Goal: Communication & Community: Answer question/provide support

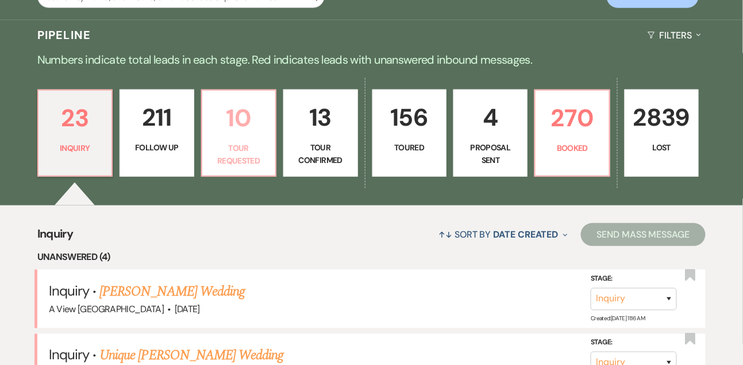
click at [237, 155] on p "Tour Requested" at bounding box center [238, 155] width 59 height 26
select select "2"
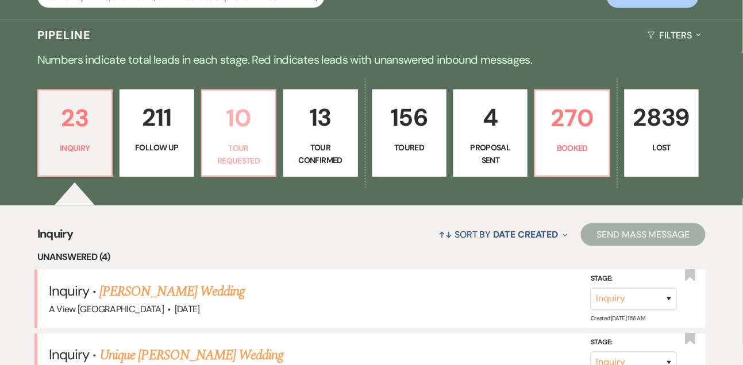
select select "2"
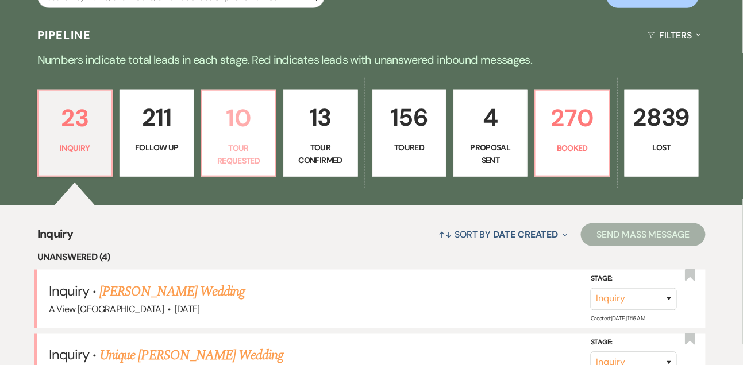
select select "2"
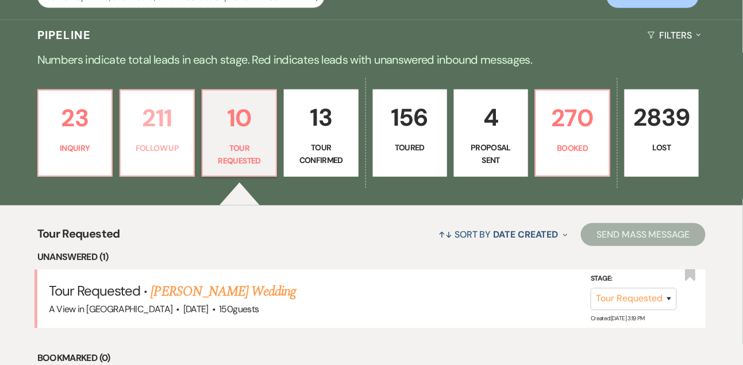
click at [156, 137] on p "211" at bounding box center [157, 118] width 59 height 38
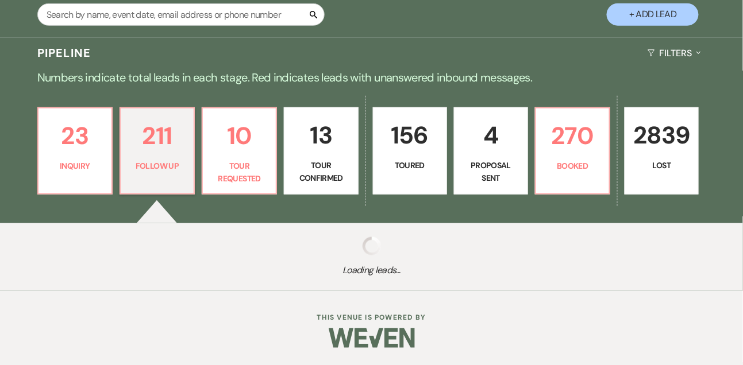
scroll to position [231, 0]
select select "9"
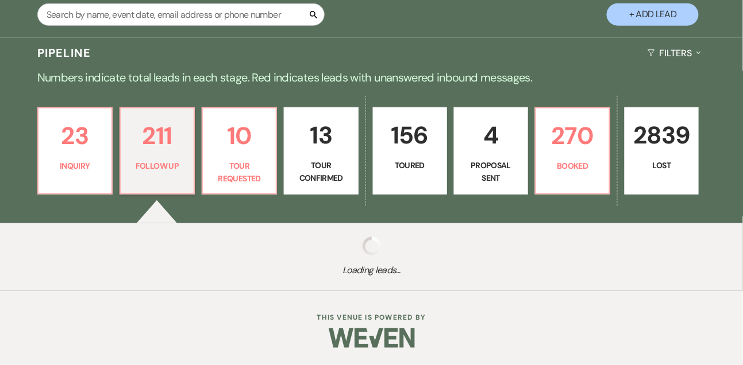
select select "9"
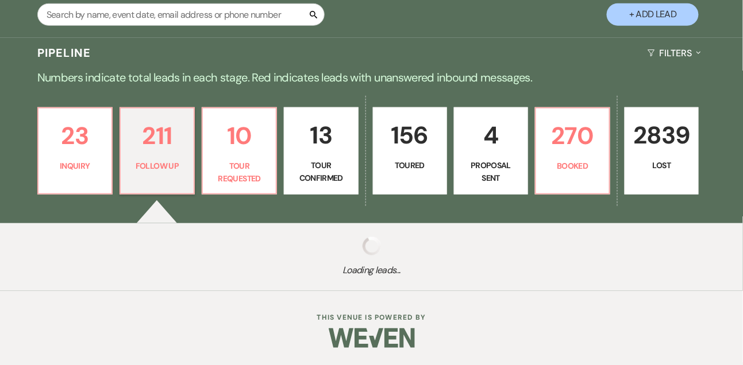
select select "9"
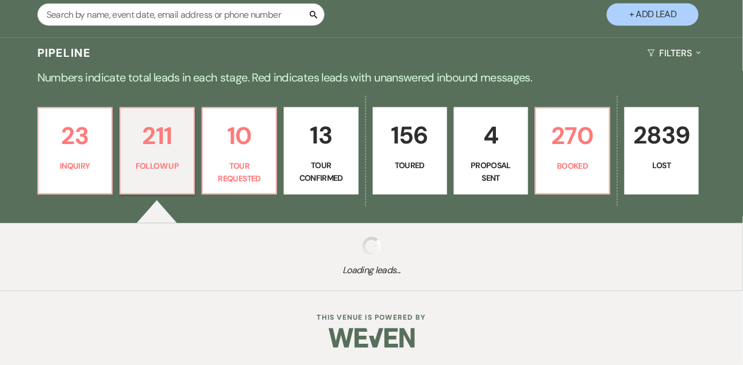
select select "9"
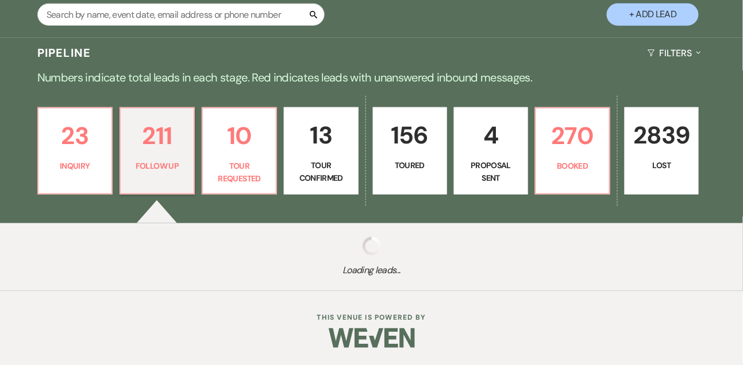
select select "9"
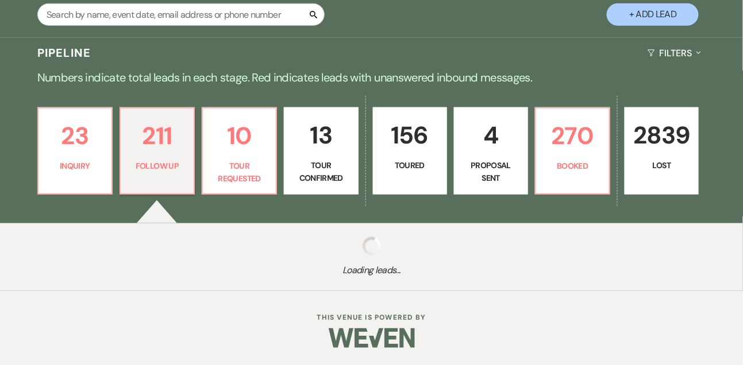
select select "9"
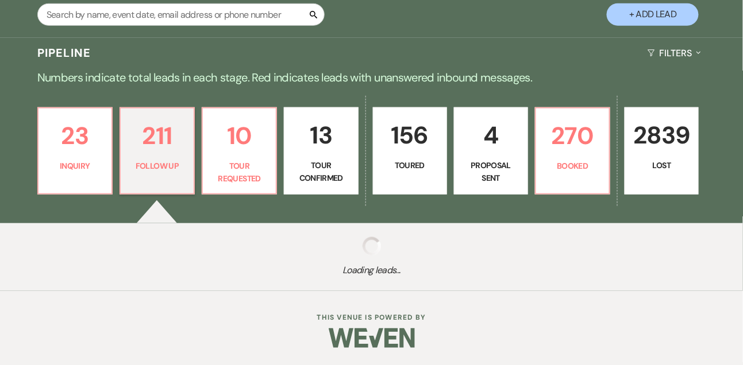
select select "9"
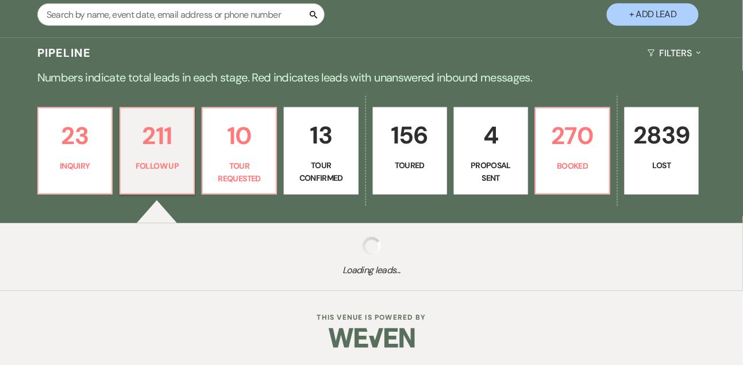
select select "9"
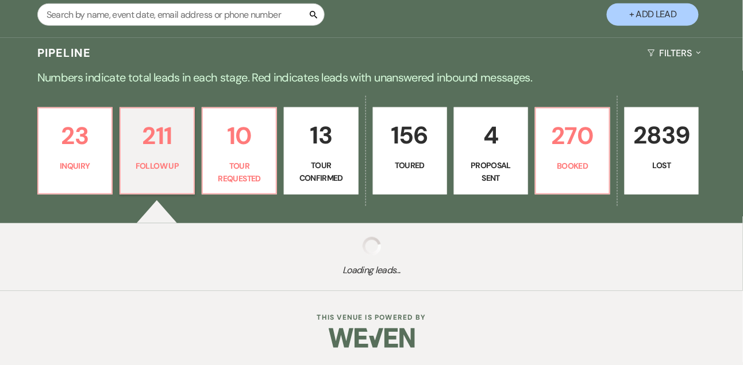
select select "9"
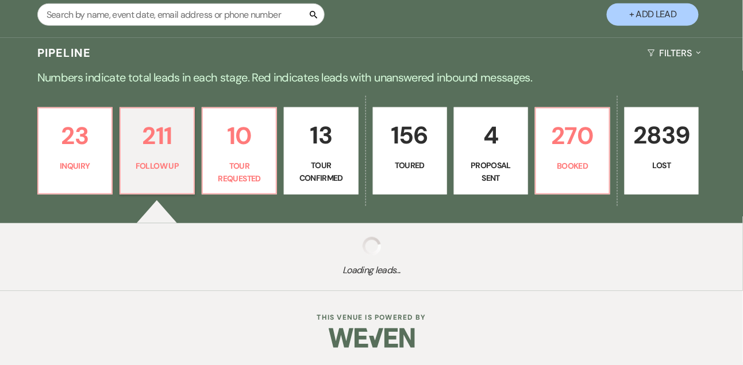
select select "9"
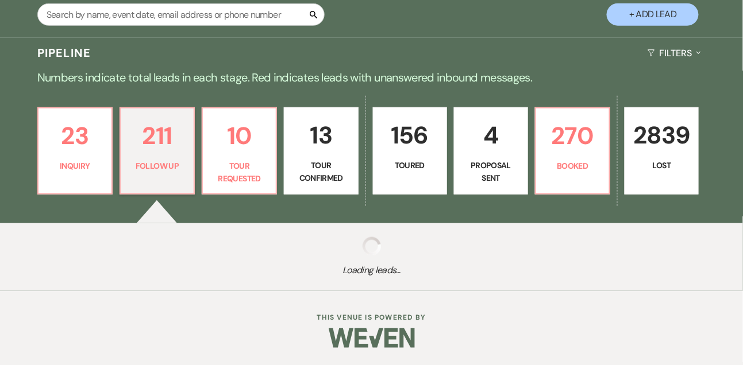
select select "9"
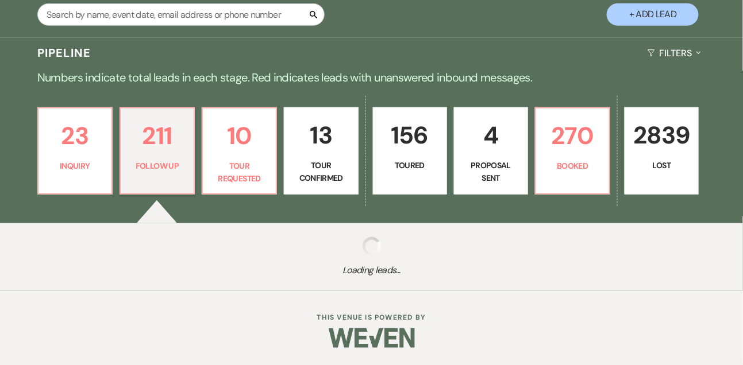
select select "9"
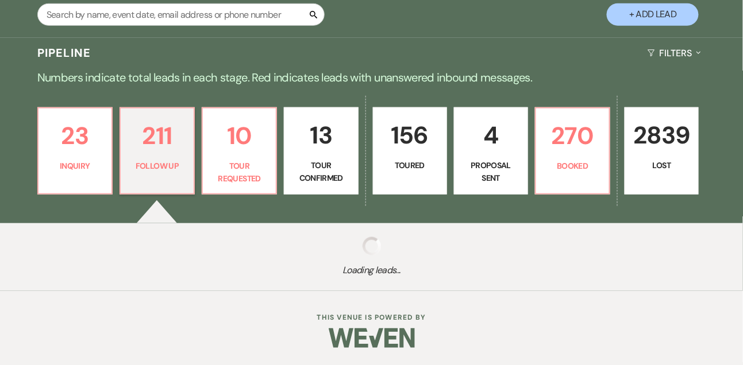
select select "9"
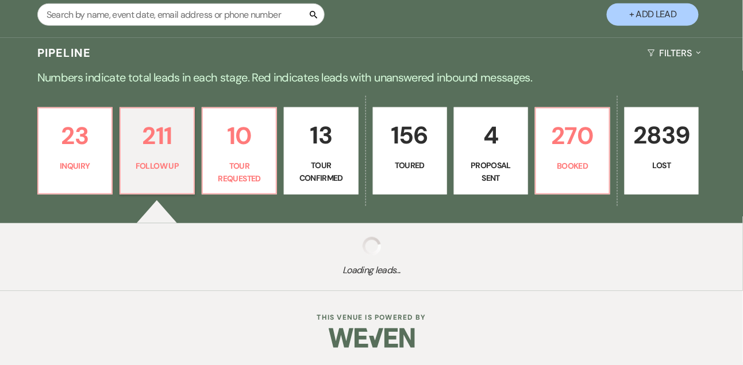
select select "9"
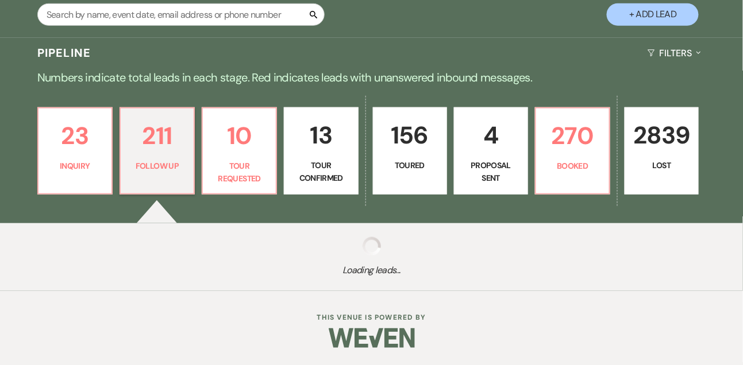
select select "9"
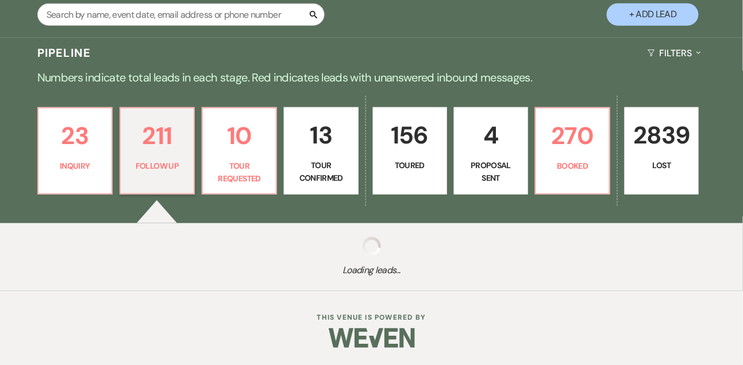
select select "9"
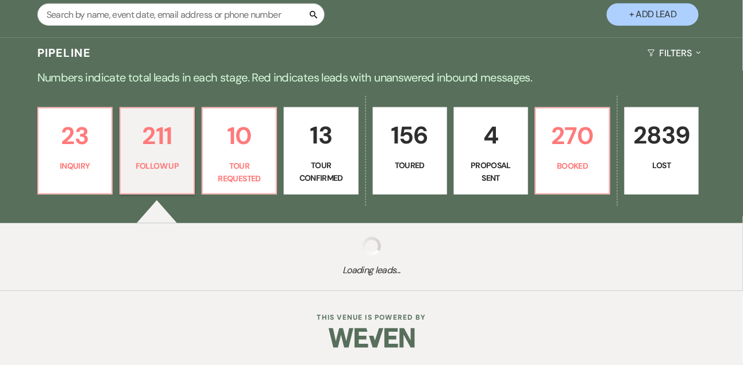
select select "9"
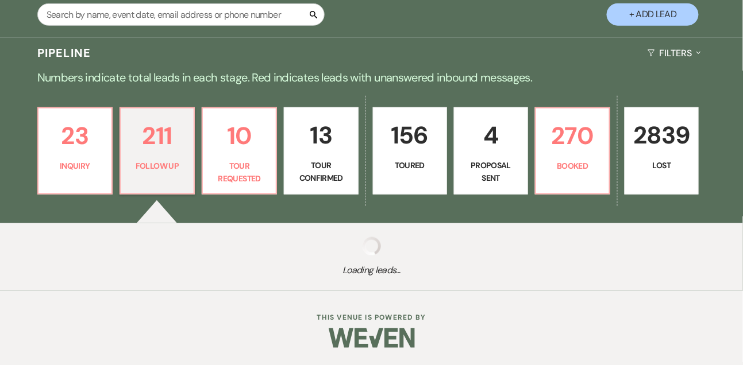
select select "9"
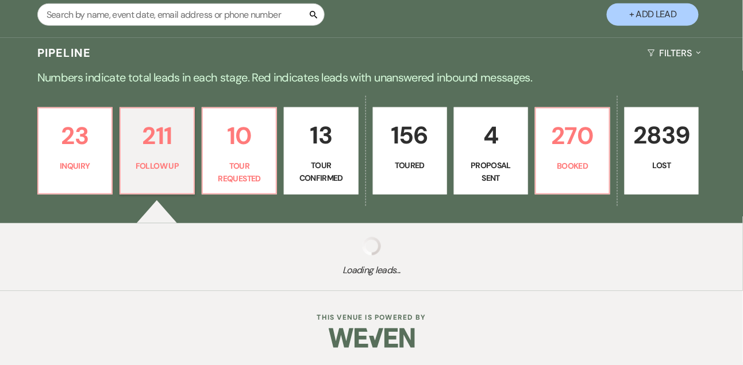
select select "9"
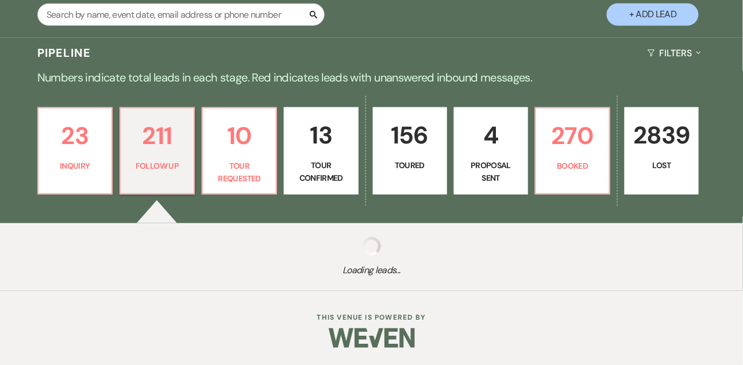
select select "9"
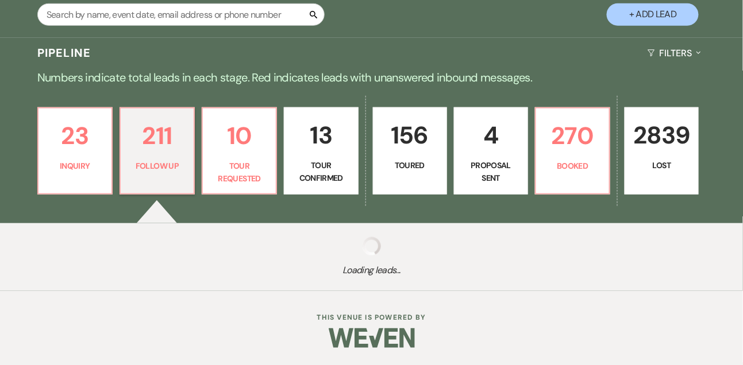
select select "9"
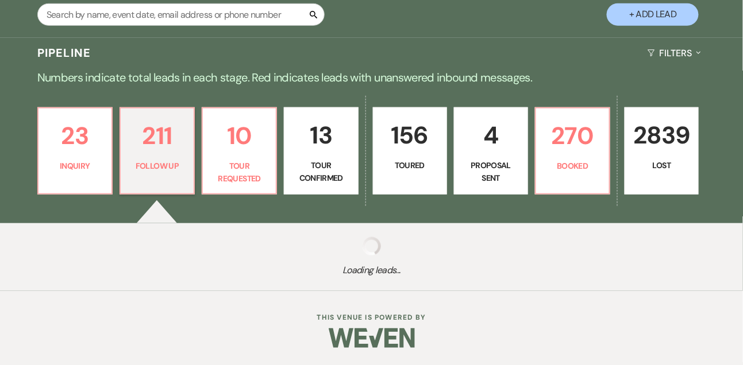
select select "9"
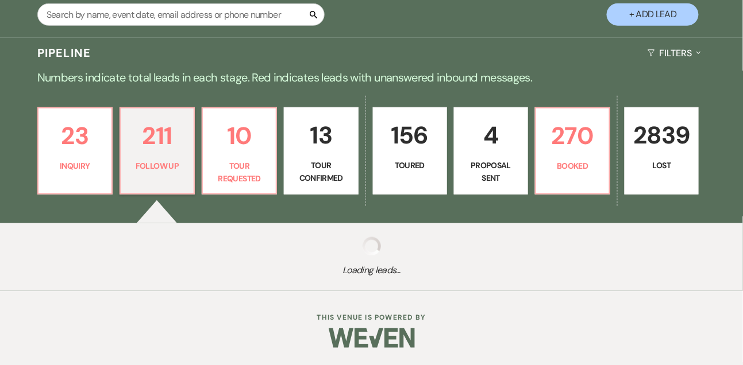
select select "9"
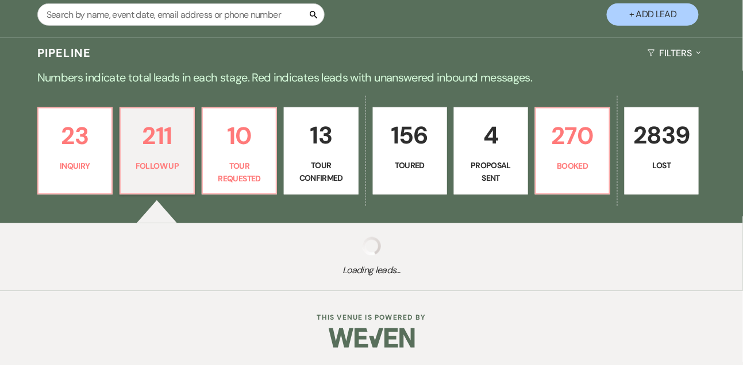
select select "9"
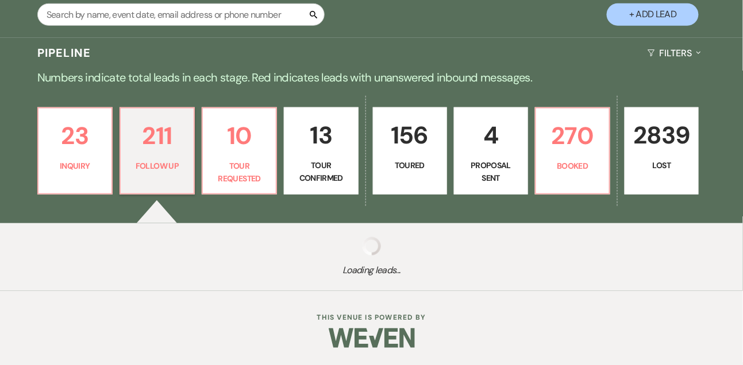
select select "9"
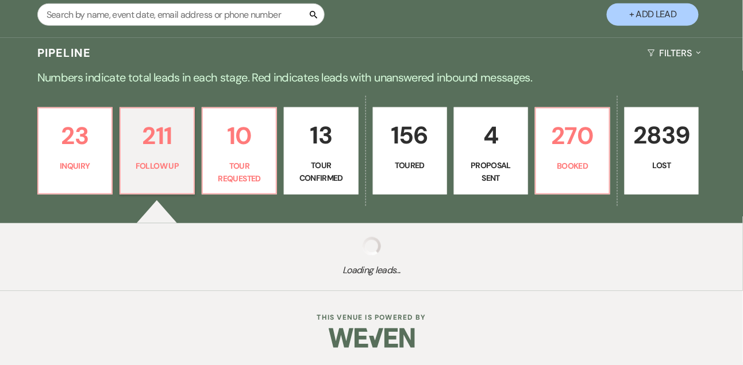
select select "9"
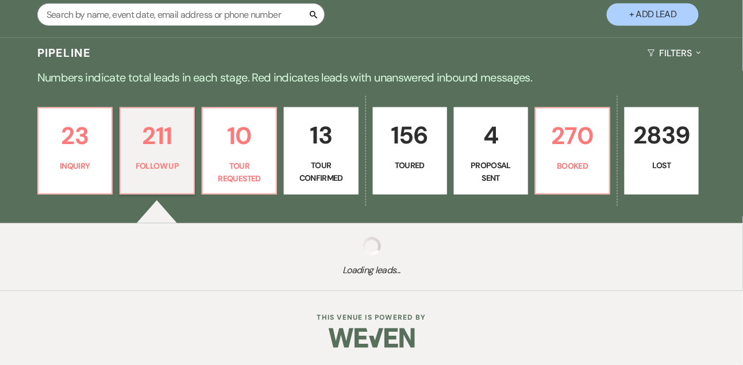
select select "9"
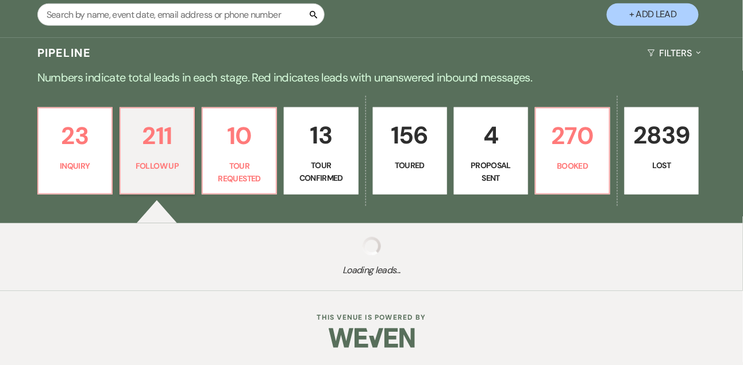
select select "9"
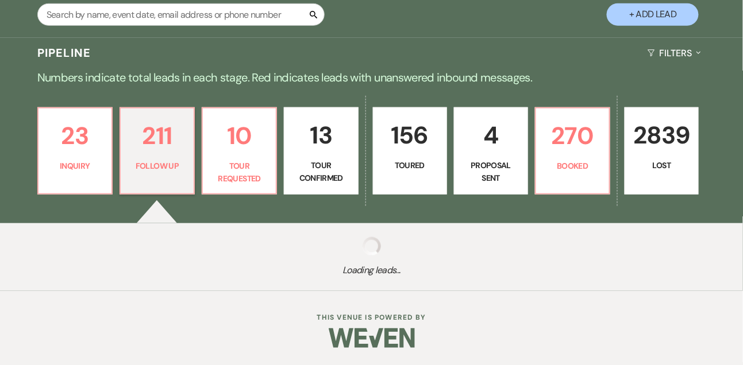
select select "9"
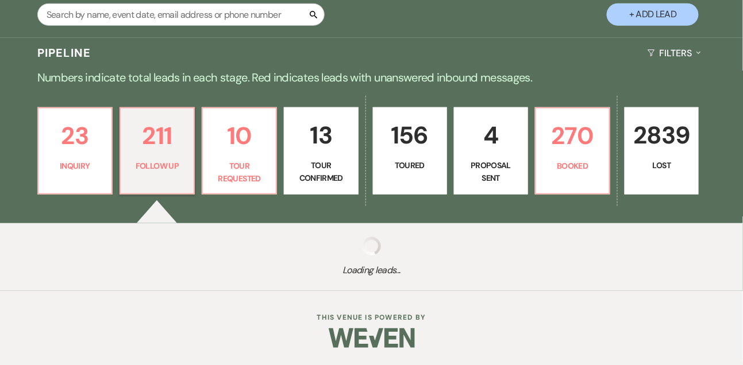
select select "9"
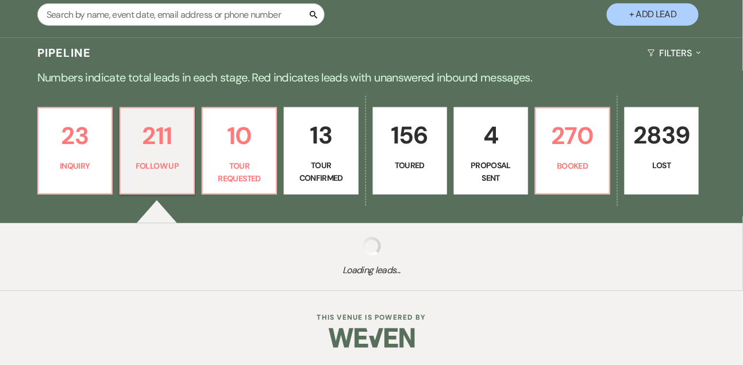
select select "9"
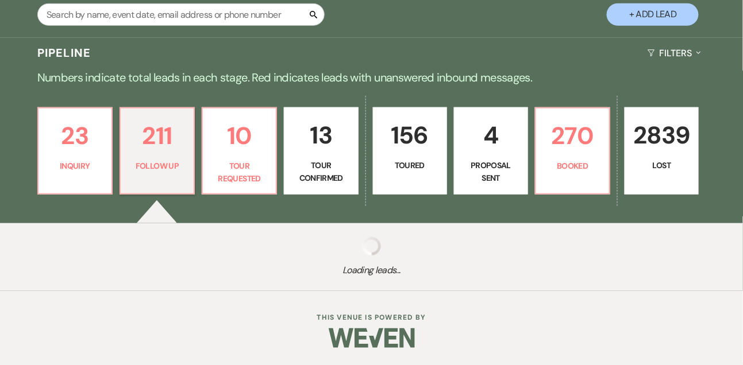
select select "9"
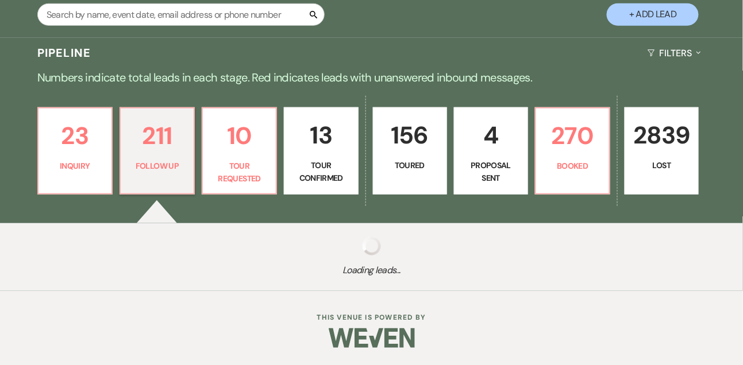
select select "9"
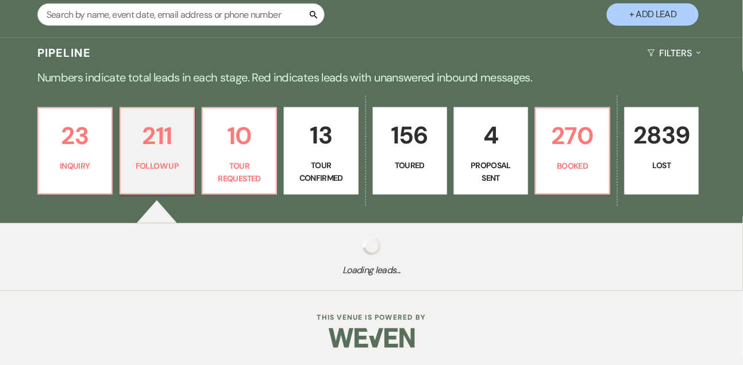
select select "9"
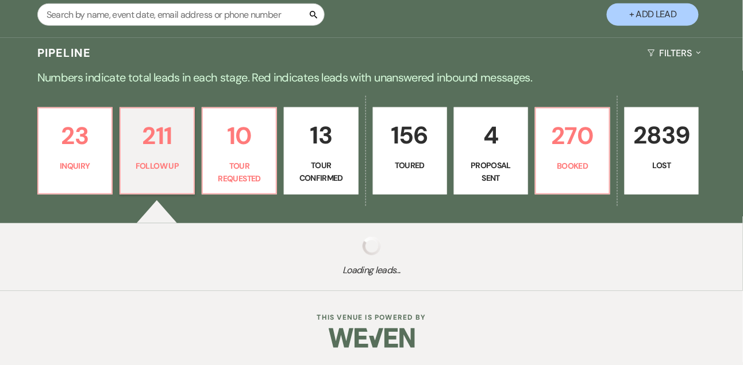
select select "9"
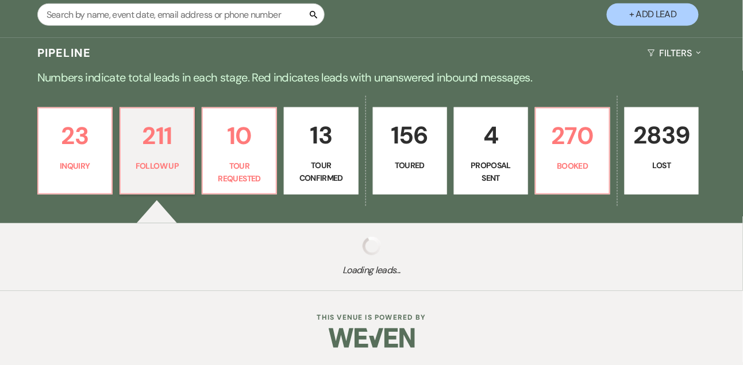
select select "9"
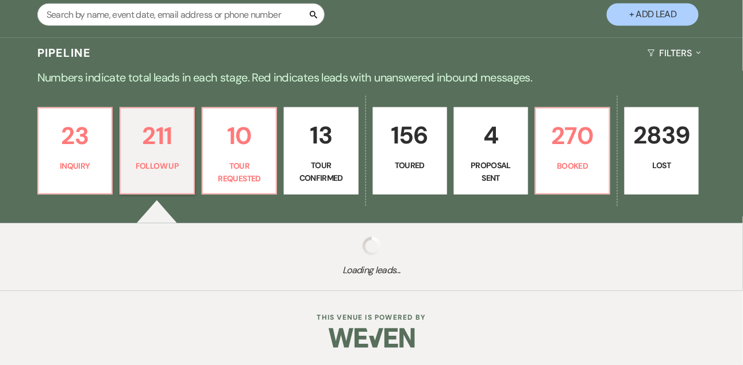
select select "9"
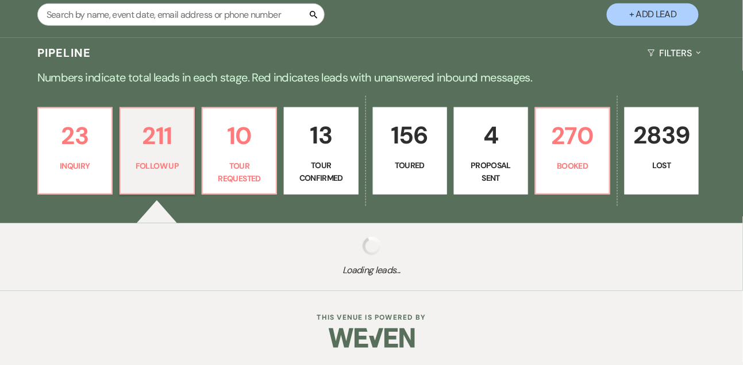
select select "9"
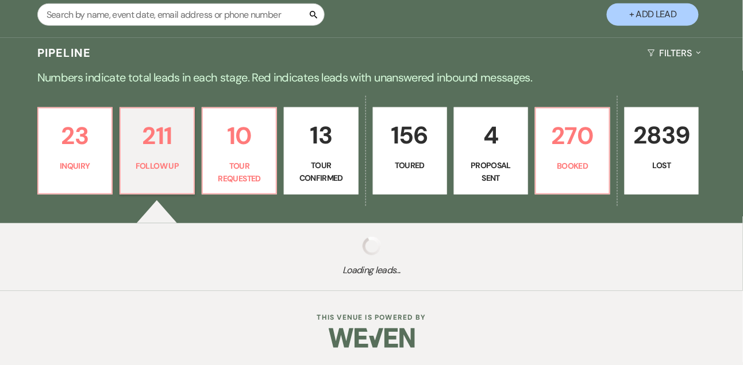
select select "9"
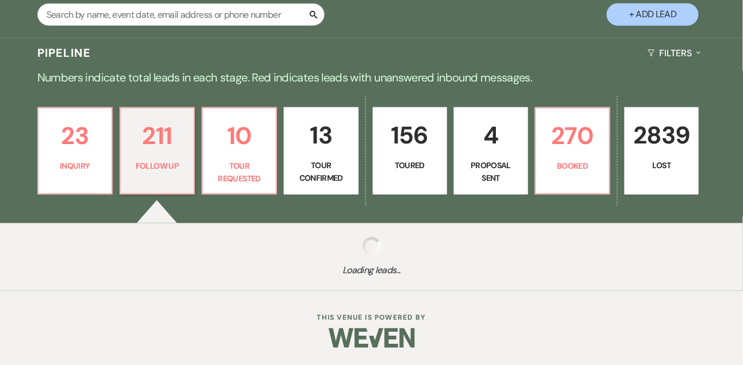
select select "9"
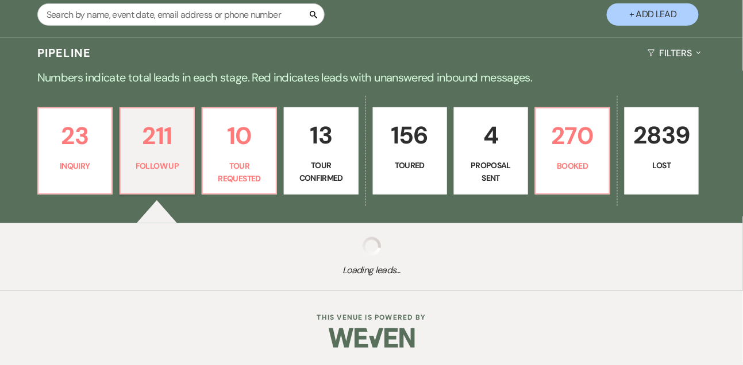
select select "9"
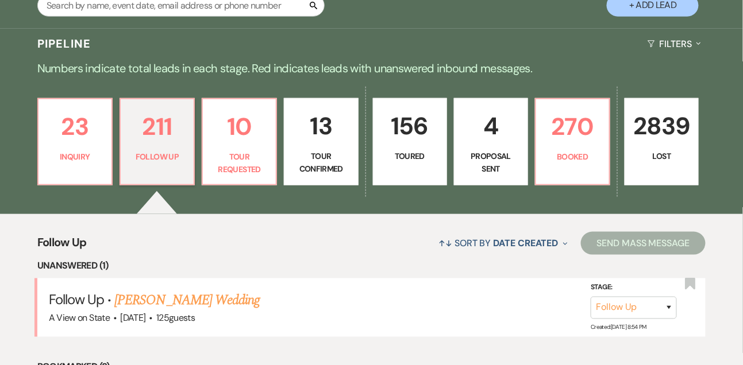
scroll to position [240, 0]
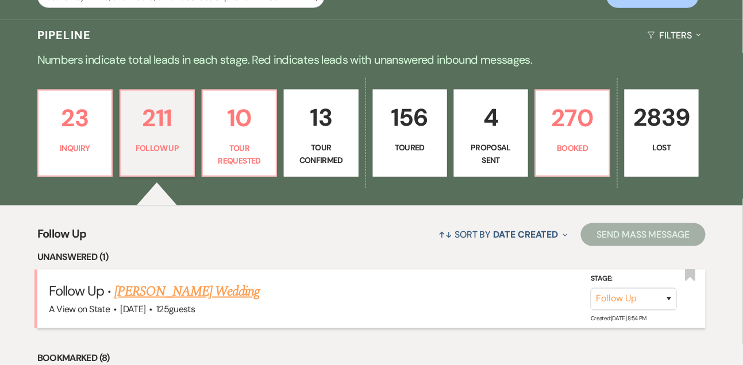
click at [174, 297] on link "Kaitlyn Burton's Wedding" at bounding box center [186, 292] width 145 height 21
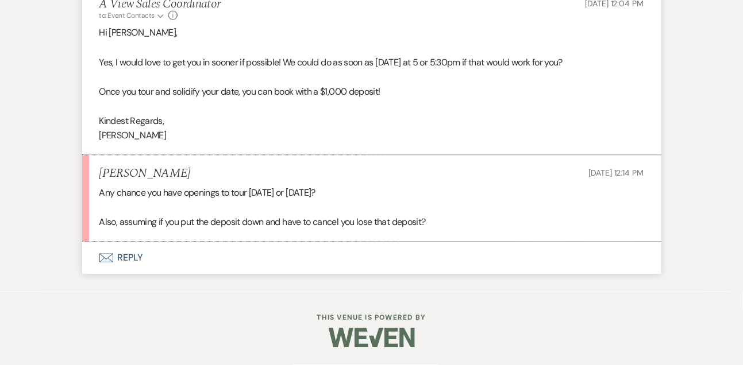
scroll to position [1749, 0]
click at [136, 257] on button "Envelope Reply" at bounding box center [371, 258] width 579 height 32
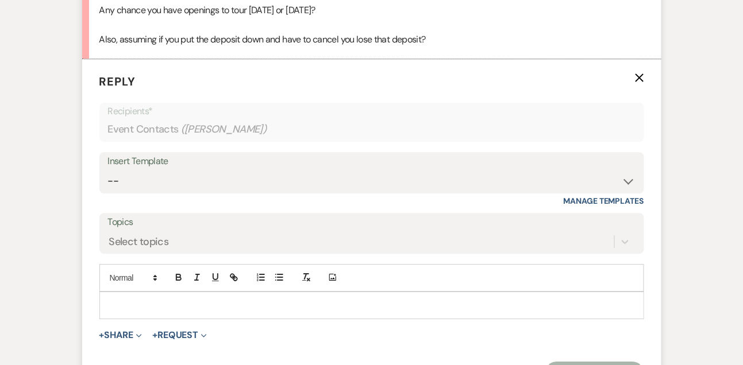
scroll to position [1928, 0]
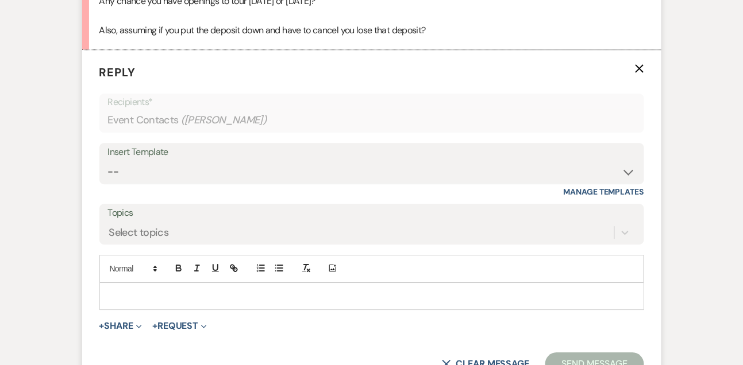
click at [130, 303] on p at bounding box center [372, 296] width 526 height 13
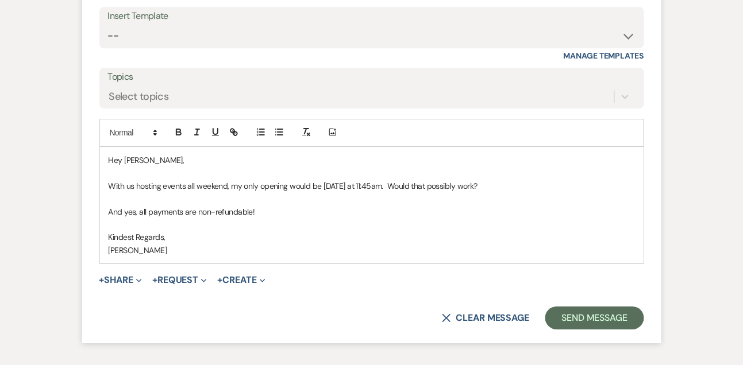
scroll to position [2067, 0]
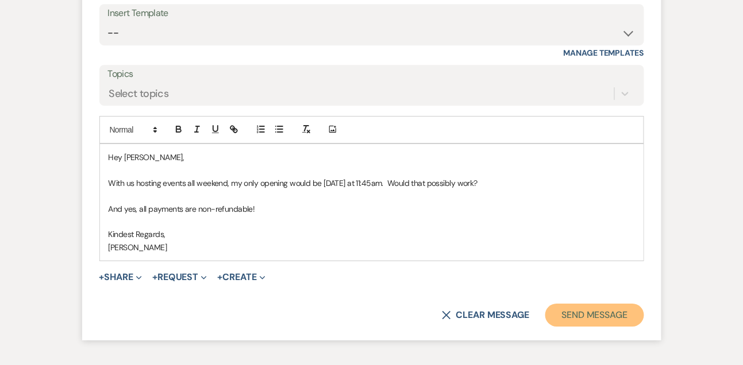
click at [587, 327] on button "Send Message" at bounding box center [594, 315] width 98 height 23
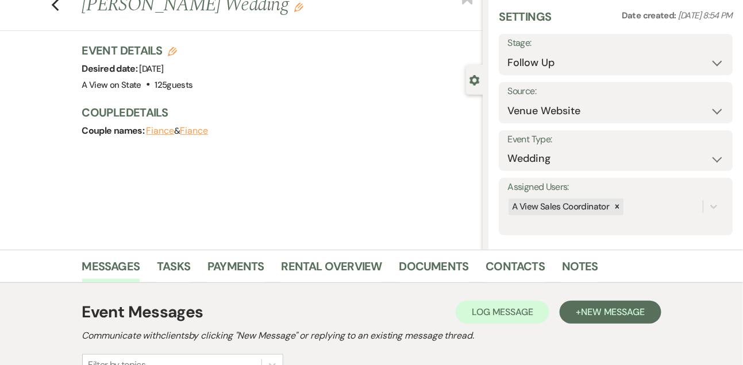
scroll to position [0, 0]
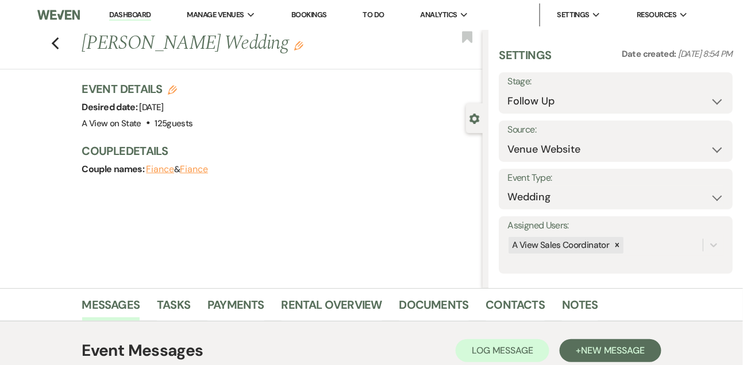
click at [126, 17] on link "Dashboard" at bounding box center [129, 15] width 41 height 11
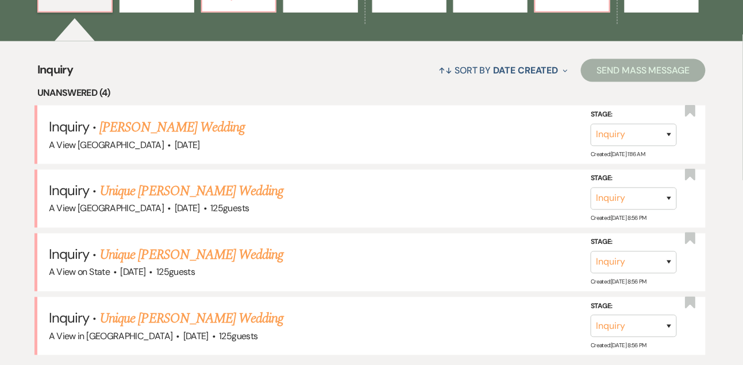
scroll to position [458, 0]
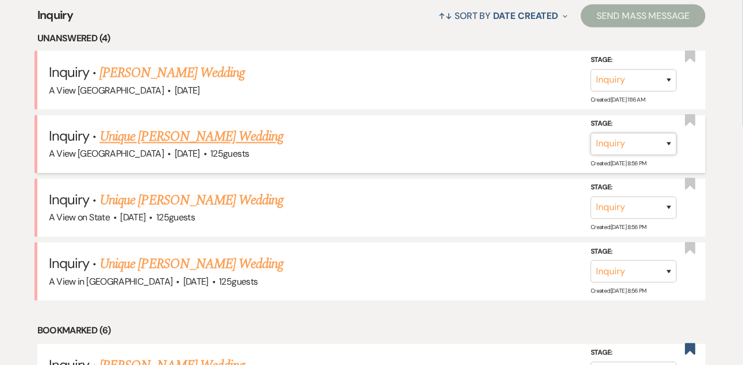
click at [622, 152] on select "Inquiry Follow Up Tour Requested Tour Confirmed Toured Proposal Sent Booked Lost" at bounding box center [634, 144] width 86 height 22
click at [591, 142] on select "Inquiry Follow Up Tour Requested Tour Confirmed Toured Proposal Sent Booked Lost" at bounding box center [634, 144] width 86 height 22
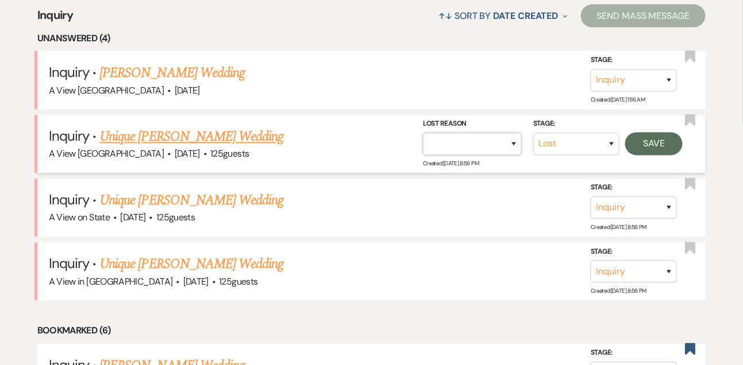
click at [485, 156] on select "Booked Elsewhere Budget Date Unavailable No Response Not a Good Match Capacity …" at bounding box center [472, 144] width 99 height 22
click at [423, 142] on select "Booked Elsewhere Budget Date Unavailable No Response Not a Good Match Capacity …" at bounding box center [472, 144] width 99 height 22
click at [652, 156] on button "Save" at bounding box center [653, 144] width 57 height 23
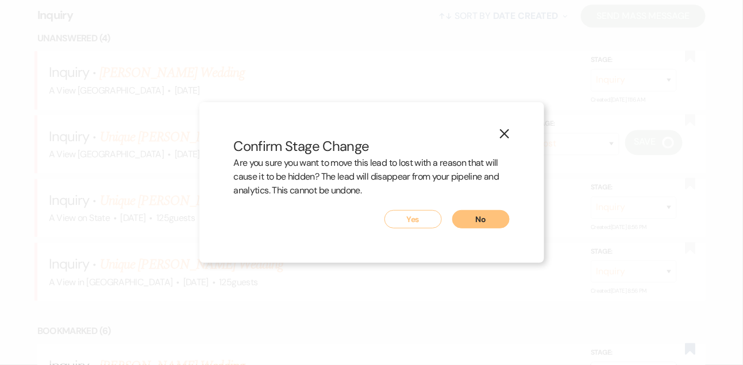
click at [413, 219] on button "Yes" at bounding box center [412, 219] width 57 height 18
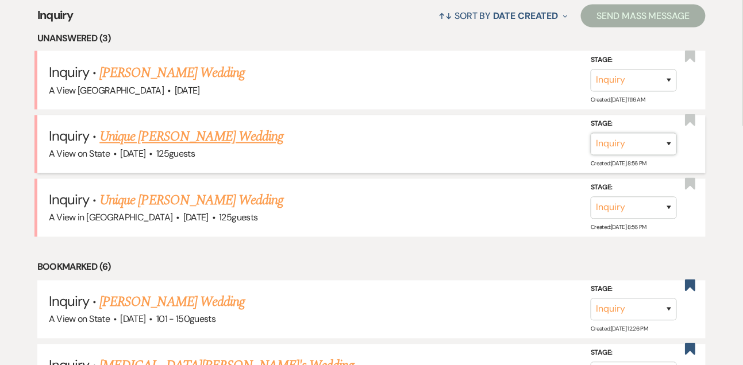
click at [611, 152] on select "Inquiry Follow Up Tour Requested Tour Confirmed Toured Proposal Sent Booked Lost" at bounding box center [634, 144] width 86 height 22
click at [591, 142] on select "Inquiry Follow Up Tour Requested Tour Confirmed Toured Proposal Sent Booked Lost" at bounding box center [634, 144] width 86 height 22
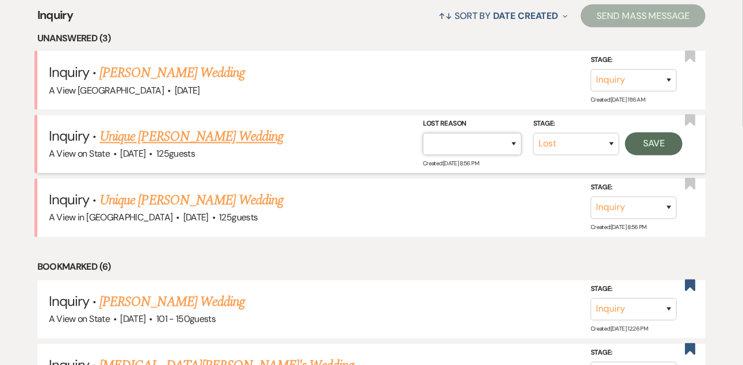
click at [496, 156] on select "Booked Elsewhere Budget Date Unavailable No Response Not a Good Match Capacity …" at bounding box center [472, 144] width 99 height 22
click at [423, 142] on select "Booked Elsewhere Budget Date Unavailable No Response Not a Good Match Capacity …" at bounding box center [472, 144] width 99 height 22
click at [672, 153] on button "Save" at bounding box center [653, 144] width 57 height 23
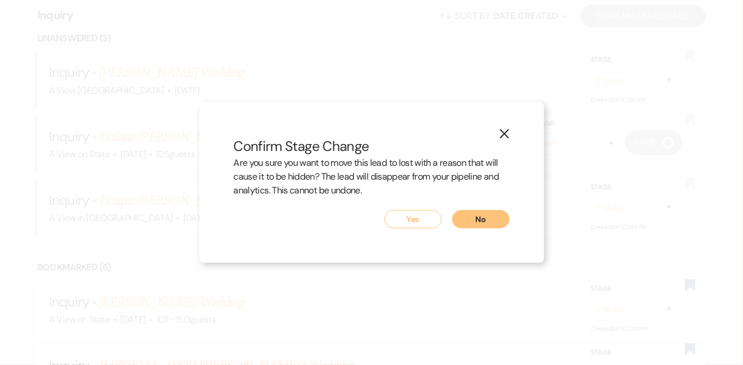
click at [421, 214] on button "Yes" at bounding box center [412, 219] width 57 height 18
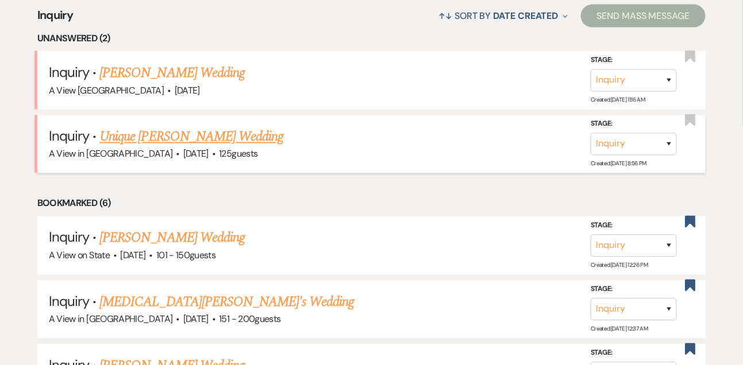
click at [210, 141] on link "Unique [PERSON_NAME] Wedding" at bounding box center [191, 137] width 184 height 21
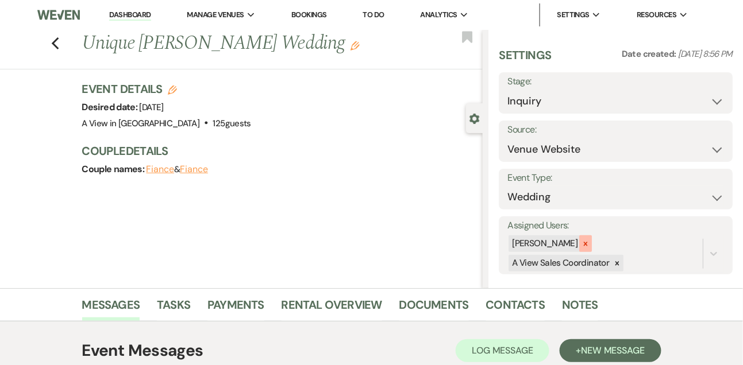
click at [589, 241] on icon at bounding box center [585, 244] width 8 height 8
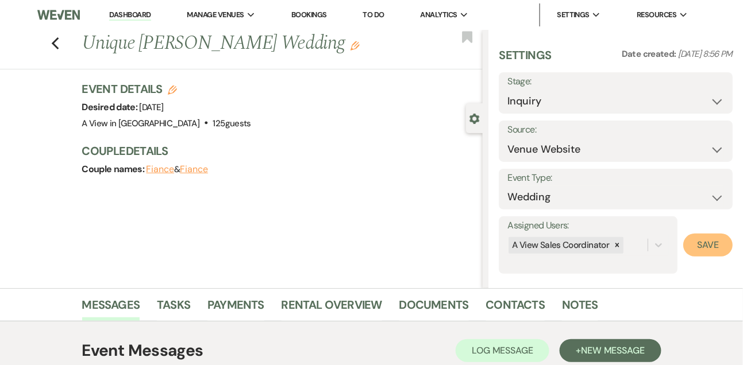
click at [710, 237] on button "Save" at bounding box center [707, 245] width 49 height 23
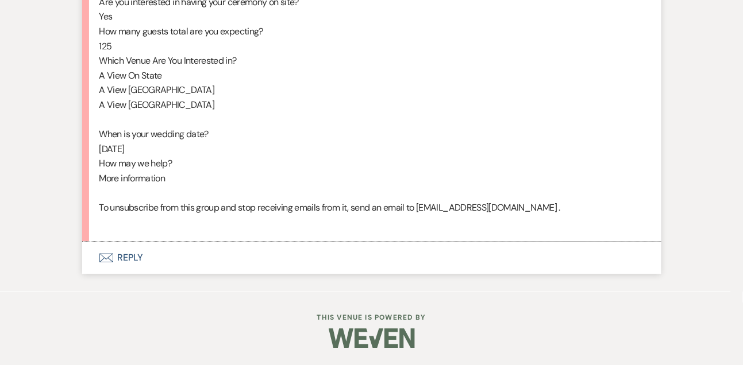
scroll to position [723, 0]
click at [134, 268] on button "Envelope Reply" at bounding box center [371, 258] width 579 height 32
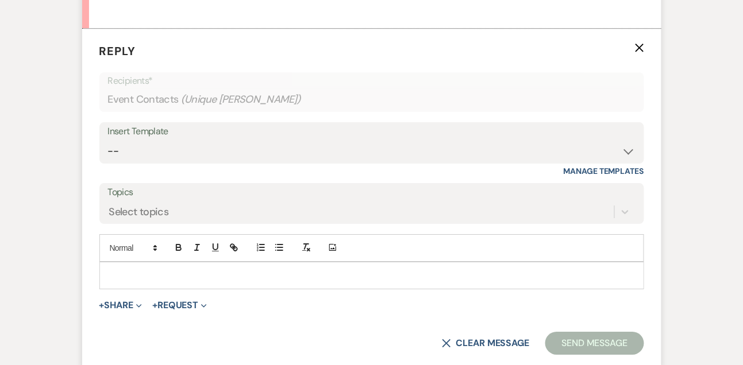
scroll to position [933, 0]
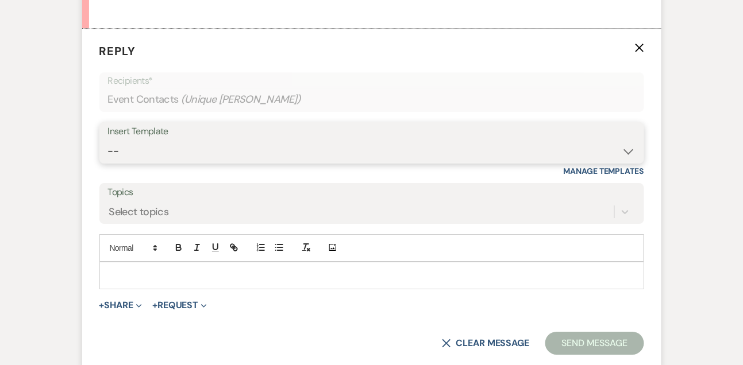
click at [120, 163] on select "-- Tour Confirmation Contract (Pre-Booked Leads) Out of office Inquiry Email Al…" at bounding box center [371, 151] width 527 height 22
click at [108, 154] on select "-- Tour Confirmation Contract (Pre-Booked Leads) Out of office Inquiry Email Al…" at bounding box center [371, 151] width 527 height 22
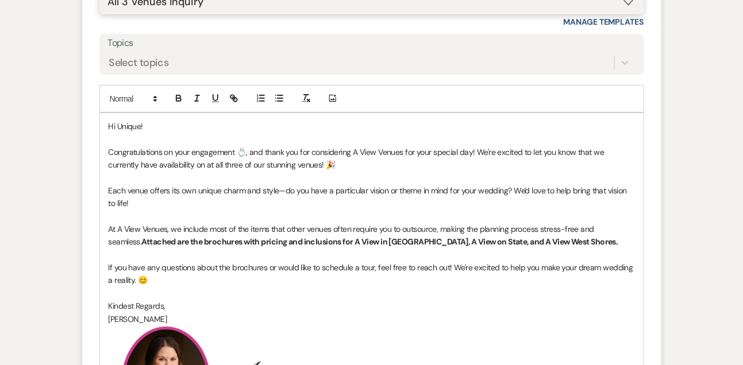
scroll to position [1104, 0]
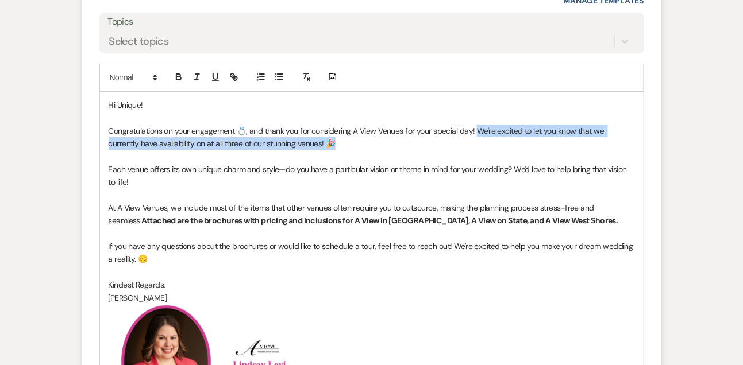
drag, startPoint x: 475, startPoint y: 142, endPoint x: 479, endPoint y: 153, distance: 11.6
click at [479, 151] on p "Congratulations on your engagement 💍, and thank you for considering A View Venu…" at bounding box center [372, 138] width 526 height 26
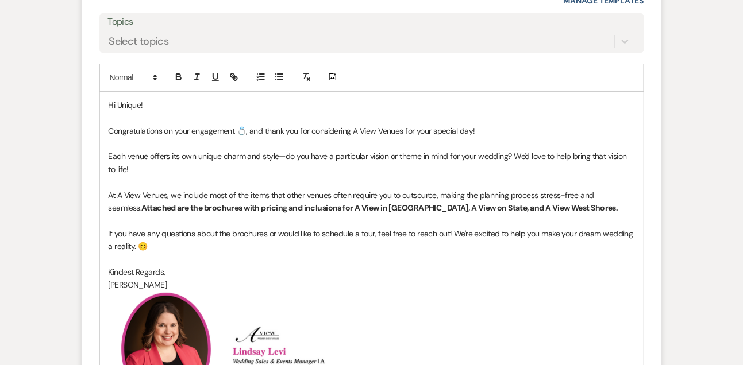
scroll to position [1405, 0]
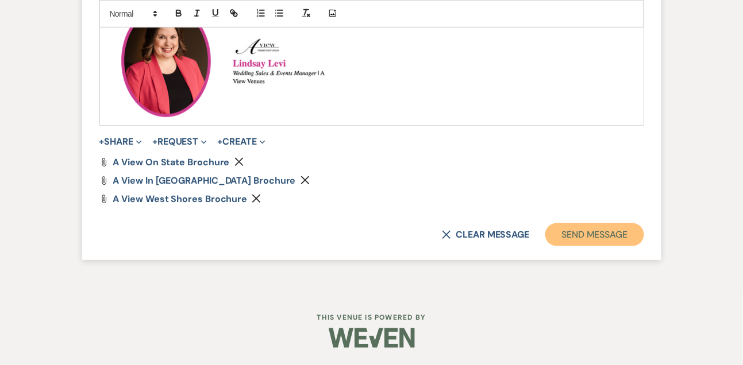
click at [600, 238] on button "Send Message" at bounding box center [594, 234] width 98 height 23
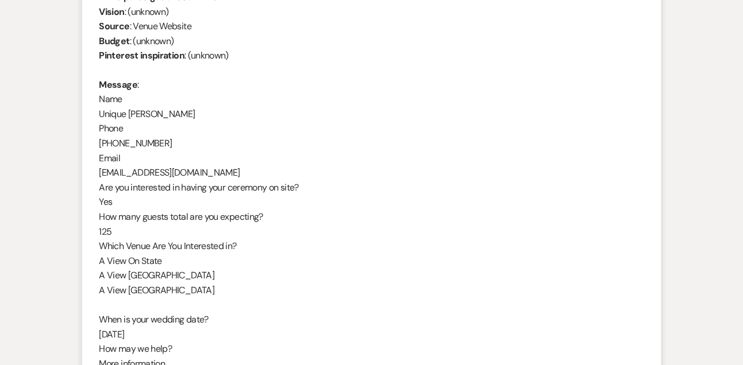
scroll to position [379, 0]
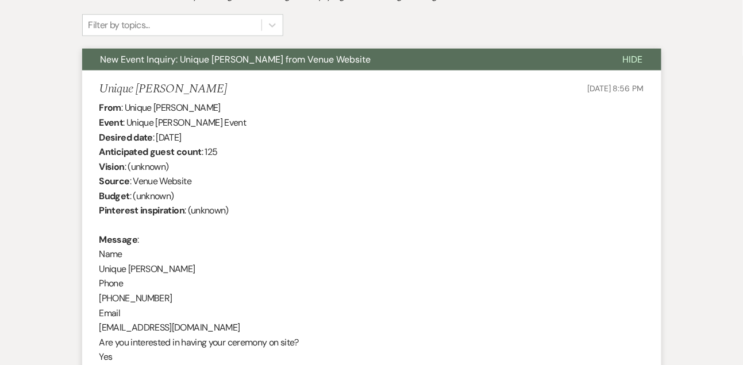
click at [148, 271] on div "From : Unique Wesley Event : Unique Wesley's Event Desired date : July 22nd 202…" at bounding box center [371, 336] width 545 height 471
copy div "Unique Wesley"
drag, startPoint x: 157, startPoint y: 136, endPoint x: 226, endPoint y: 136, distance: 69.5
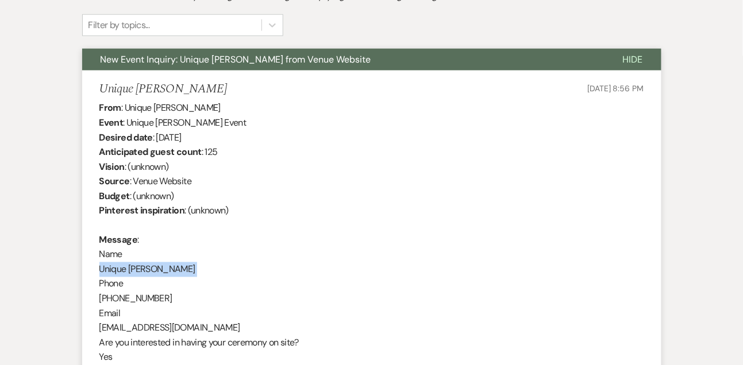
click at [226, 136] on div "From : Unique Wesley Event : Unique Wesley's Event Desired date : July 22nd 202…" at bounding box center [371, 336] width 545 height 471
copy div "July 22nd 2026"
click at [194, 148] on b "Anticipated guest count" at bounding box center [150, 152] width 102 height 12
drag, startPoint x: 155, startPoint y: 137, endPoint x: 254, endPoint y: 136, distance: 98.8
click at [254, 136] on div "From : Unique Wesley Event : Unique Wesley's Event Desired date : July 22nd 202…" at bounding box center [371, 336] width 545 height 471
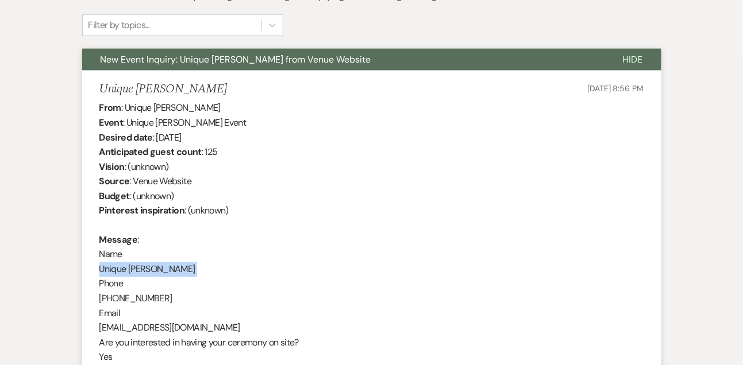
copy div "July 22nd 2026"
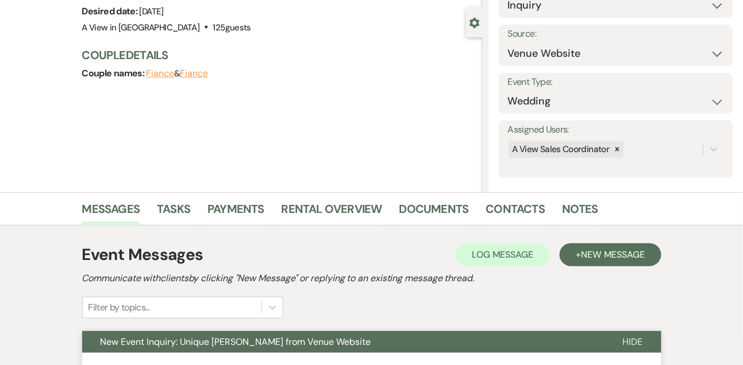
scroll to position [0, 0]
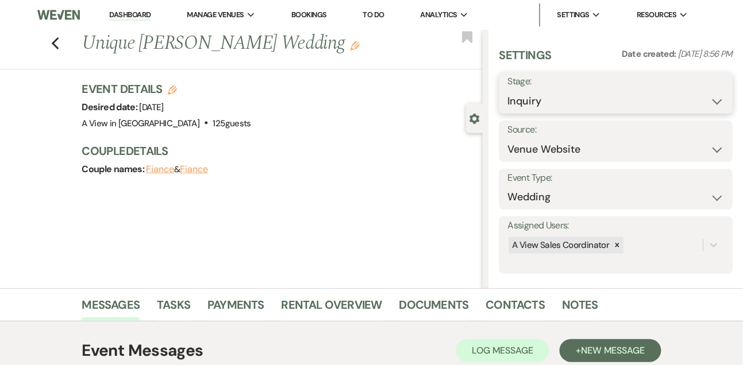
click at [565, 102] on select "Inquiry Follow Up Tour Requested Tour Confirmed Toured Proposal Sent Booked Lost" at bounding box center [615, 101] width 217 height 22
click at [507, 90] on select "Inquiry Follow Up Tour Requested Tour Confirmed Toured Proposal Sent Booked Lost" at bounding box center [615, 101] width 217 height 22
click at [142, 13] on link "Dashboard" at bounding box center [129, 15] width 41 height 11
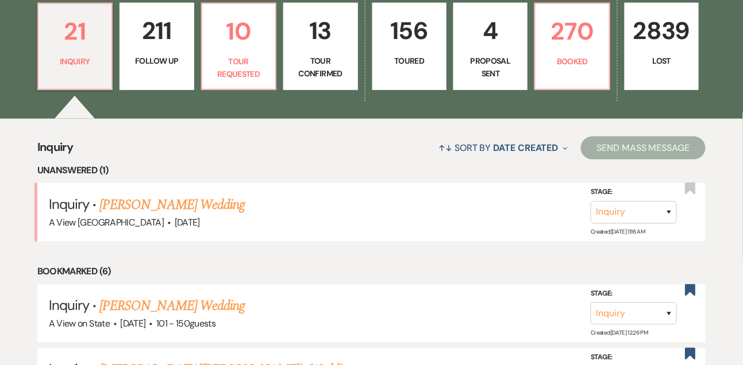
scroll to position [338, 0]
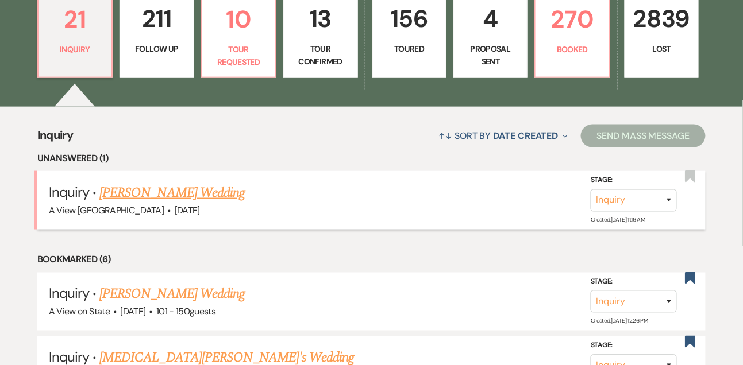
click at [128, 203] on link "[PERSON_NAME] Wedding" at bounding box center [171, 193] width 145 height 21
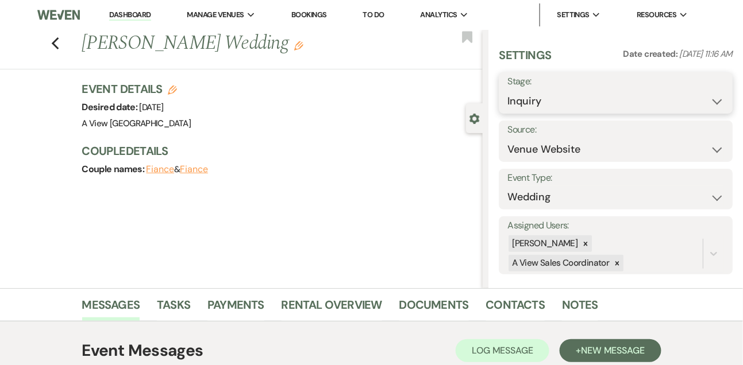
click at [561, 107] on select "Inquiry Follow Up Tour Requested Tour Confirmed Toured Proposal Sent Booked Lost" at bounding box center [615, 101] width 217 height 22
click at [507, 90] on select "Inquiry Follow Up Tour Requested Tour Confirmed Toured Proposal Sent Booked Lost" at bounding box center [615, 101] width 217 height 22
click at [541, 102] on select "Inquiry Follow Up Tour Requested Tour Confirmed Toured Proposal Sent Booked Lost" at bounding box center [588, 101] width 162 height 22
click at [507, 90] on select "Inquiry Follow Up Tour Requested Tour Confirmed Toured Proposal Sent Booked Lost" at bounding box center [588, 101] width 162 height 22
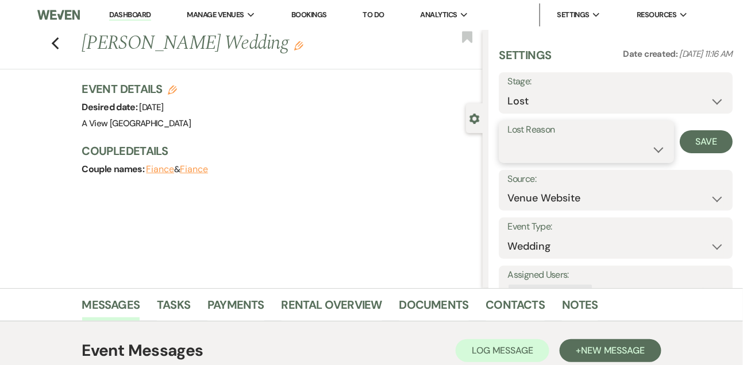
click at [525, 147] on select "Booked Elsewhere Budget Date Unavailable No Response Not a Good Match Capacity …" at bounding box center [585, 149] width 157 height 22
click at [507, 138] on select "Booked Elsewhere Budget Date Unavailable No Response Not a Good Match Capacity …" at bounding box center [585, 149] width 157 height 22
click at [648, 163] on div "Settings Date created: Sep 10, 2025, 11:16 AM Stage: Inquiry Follow Up Tour Req…" at bounding box center [616, 185] width 234 height 277
click at [643, 159] on input "Other" at bounding box center [647, 149] width 61 height 22
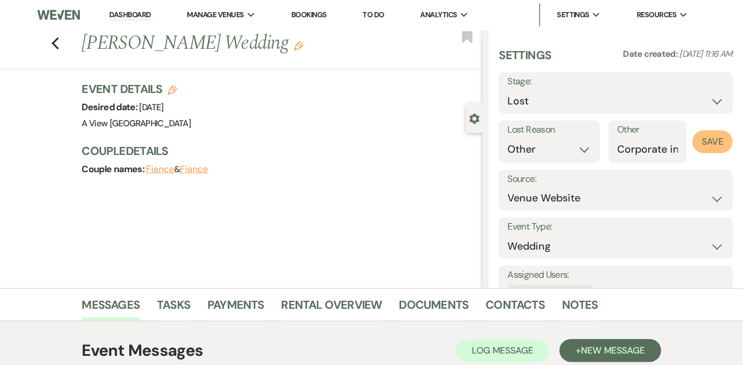
click at [715, 151] on button "Save" at bounding box center [712, 141] width 40 height 23
click at [144, 12] on link "Dashboard" at bounding box center [129, 15] width 41 height 11
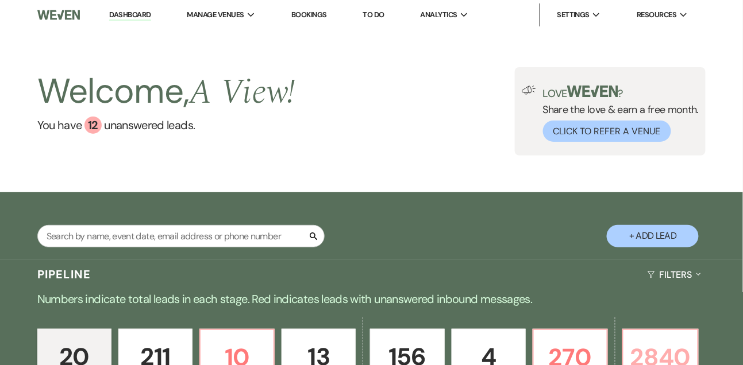
click at [655, 354] on p "2840" at bounding box center [660, 357] width 60 height 38
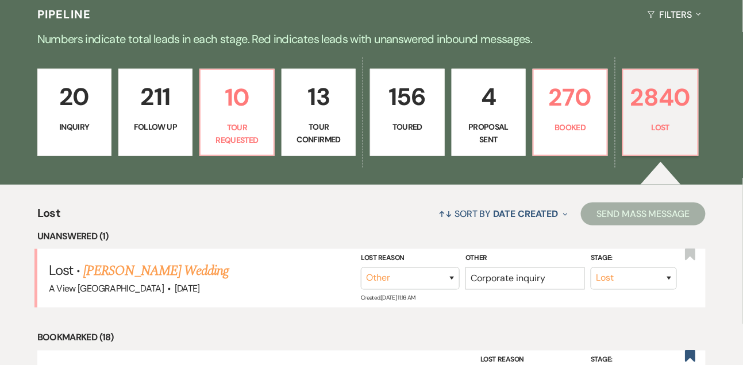
scroll to position [263, 0]
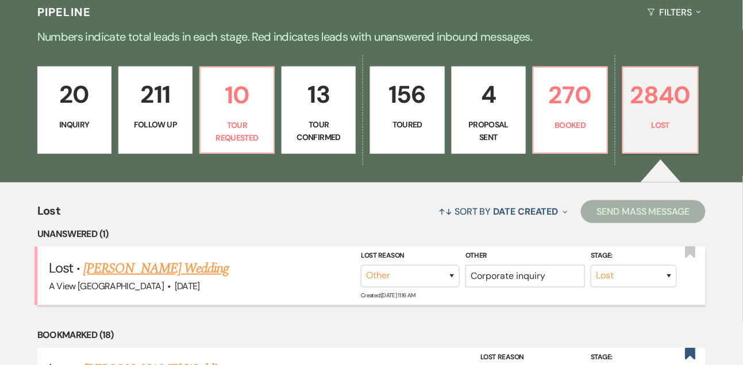
click at [178, 279] on link "[PERSON_NAME] Wedding" at bounding box center [155, 269] width 145 height 21
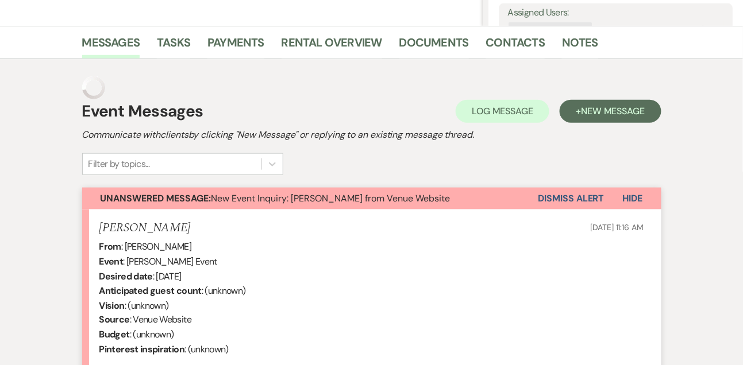
scroll to position [89, 0]
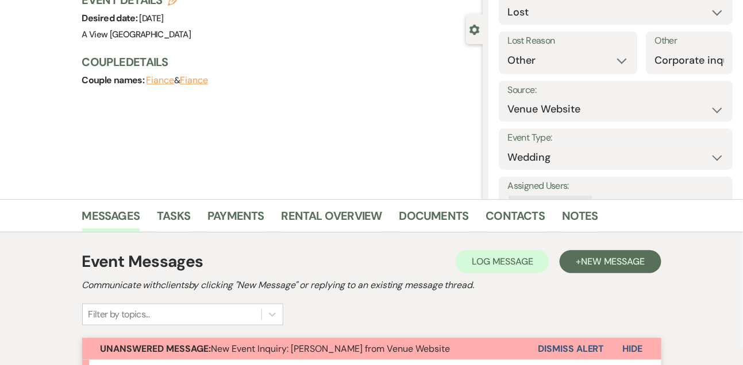
click at [566, 342] on button "Dismiss Alert" at bounding box center [571, 349] width 66 height 22
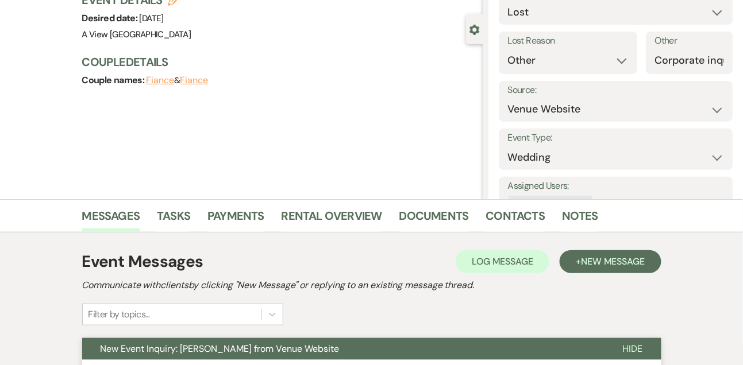
scroll to position [0, 0]
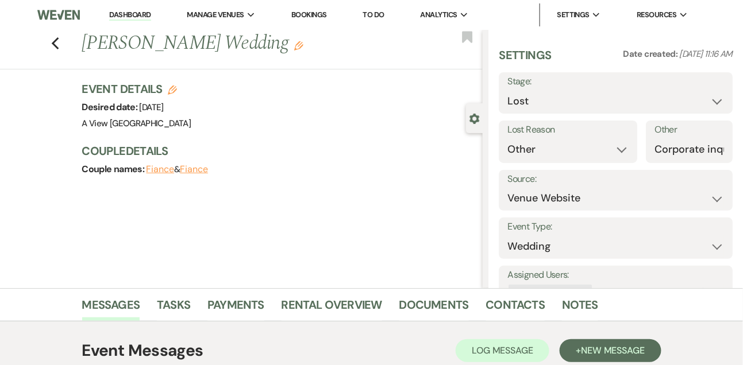
click at [140, 16] on link "Dashboard" at bounding box center [129, 15] width 41 height 11
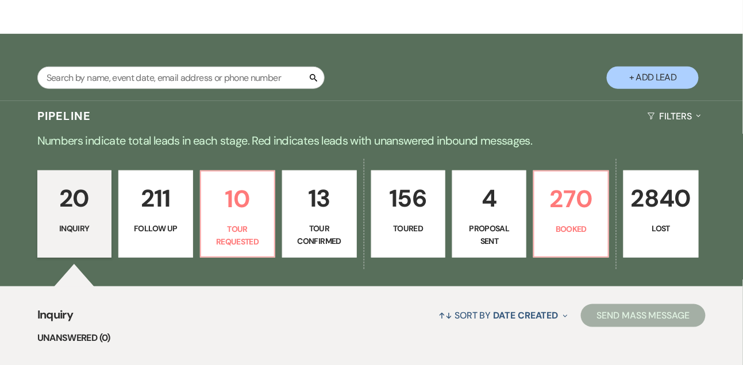
scroll to position [235, 0]
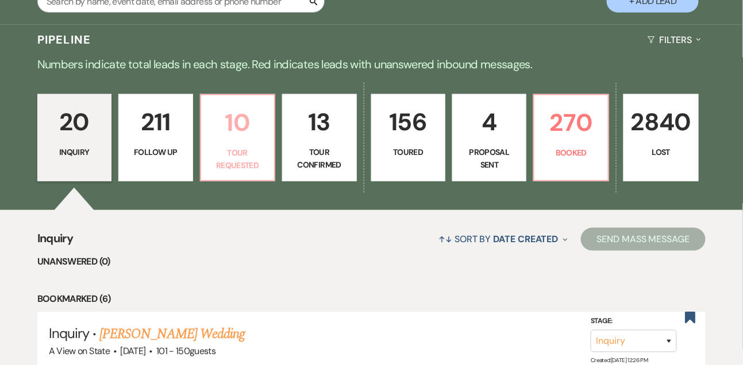
click at [237, 134] on p "10" at bounding box center [237, 122] width 59 height 38
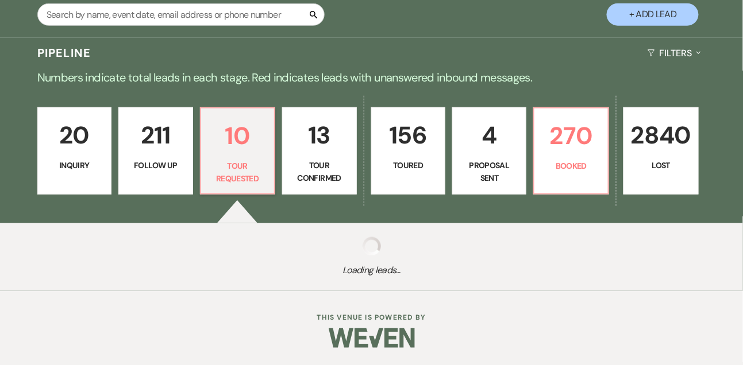
select select "2"
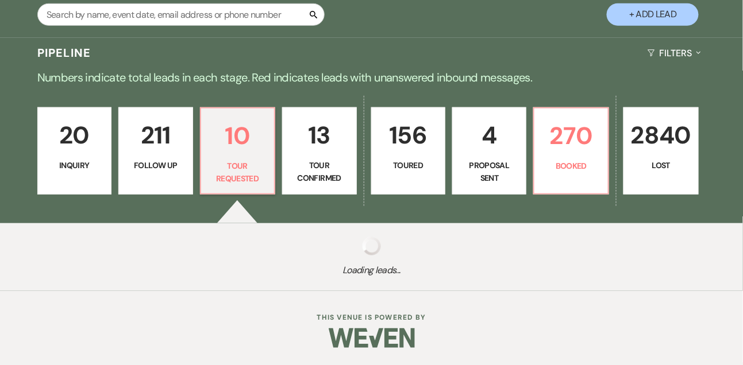
select select "2"
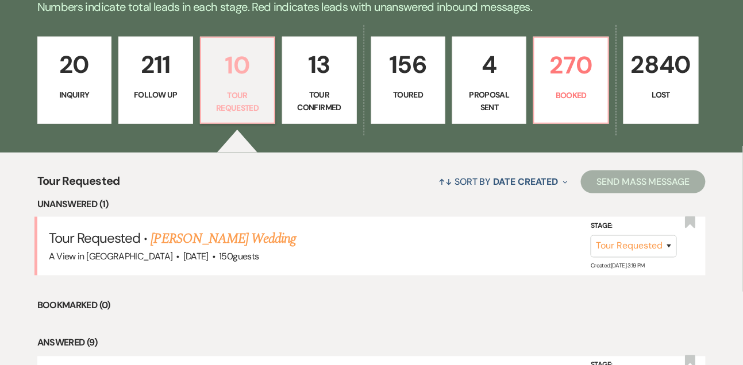
scroll to position [334, 0]
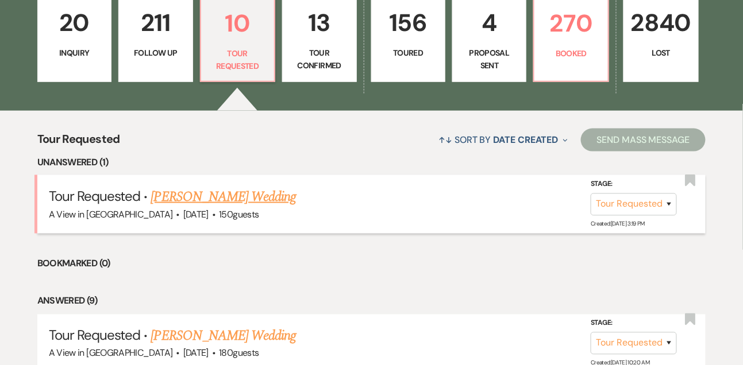
click at [233, 207] on link "[PERSON_NAME] Wedding" at bounding box center [223, 197] width 145 height 21
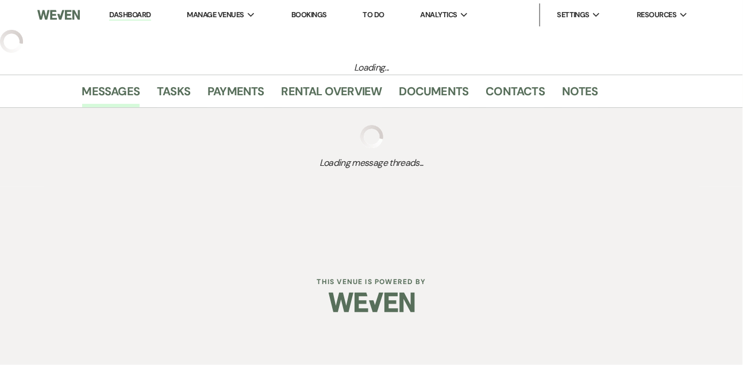
select select "2"
select select "5"
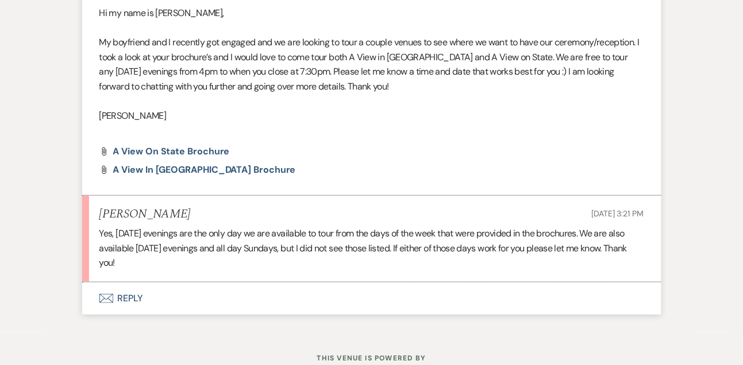
scroll to position [1343, 0]
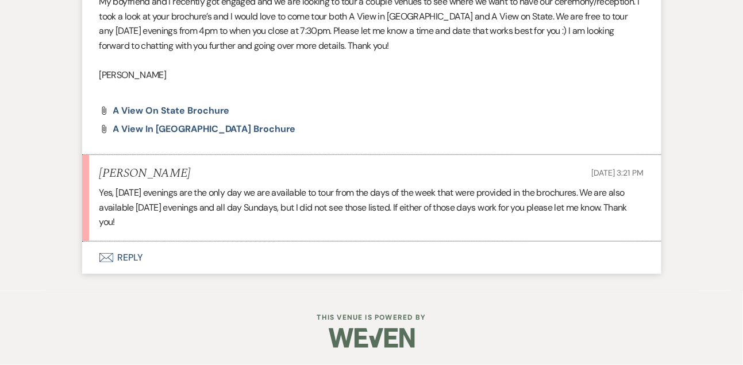
click at [142, 245] on button "Envelope Reply" at bounding box center [371, 258] width 579 height 32
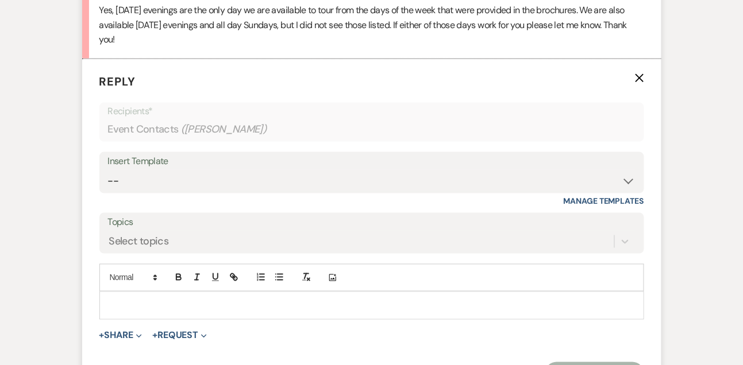
scroll to position [1521, 0]
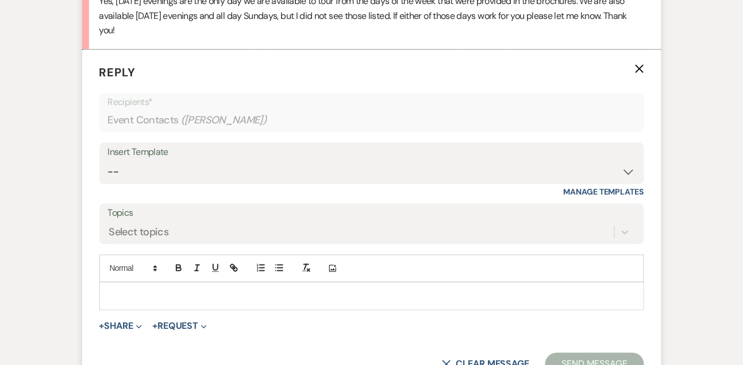
click at [126, 300] on div at bounding box center [371, 296] width 543 height 26
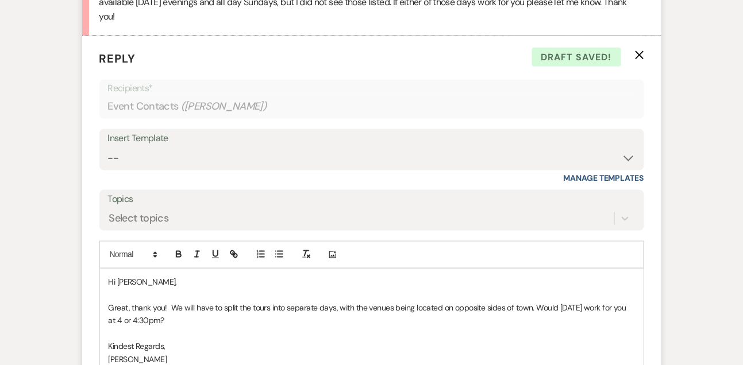
scroll to position [1643, 0]
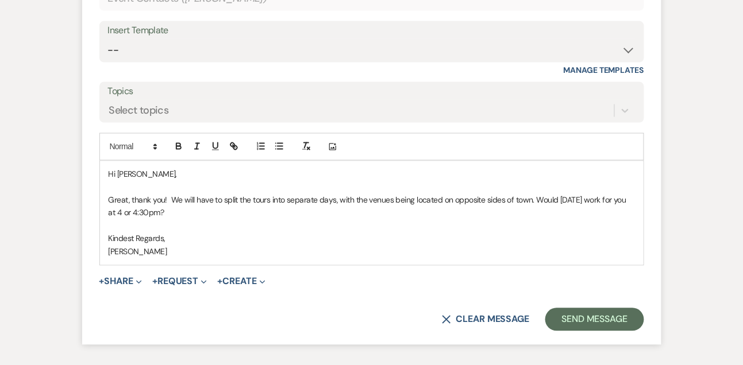
click at [169, 220] on p "Great, thank you! We will have to split the tours into separate days, with the …" at bounding box center [372, 207] width 526 height 26
click at [581, 331] on button "Send Message" at bounding box center [594, 320] width 98 height 23
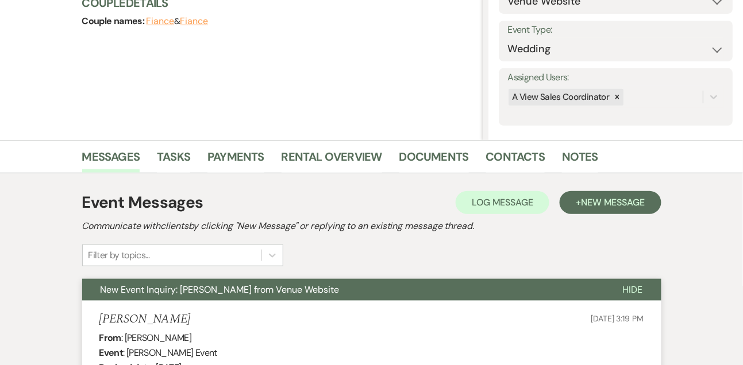
scroll to position [0, 0]
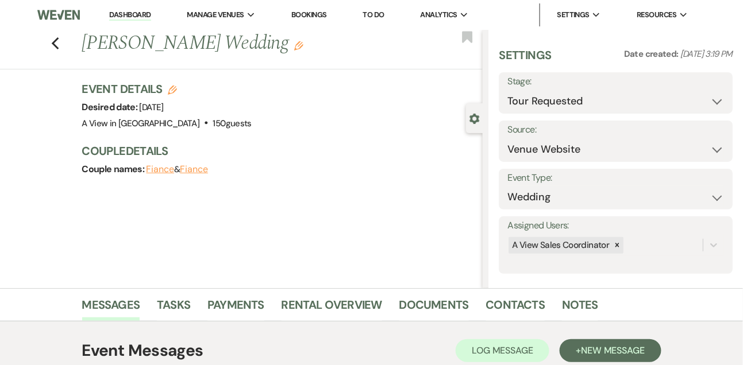
click at [132, 19] on link "Dashboard" at bounding box center [129, 15] width 41 height 11
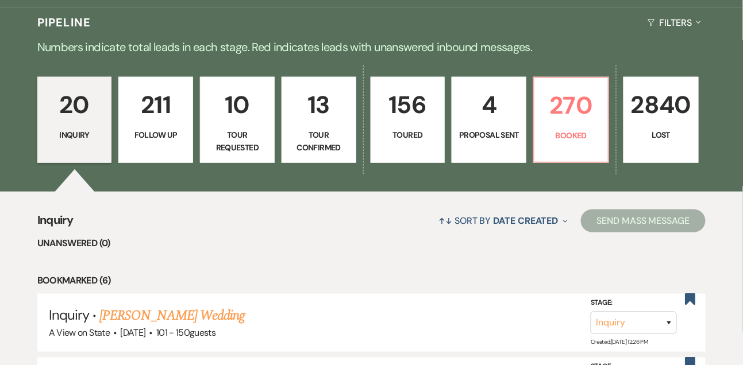
scroll to position [283, 0]
